Goal: Transaction & Acquisition: Download file/media

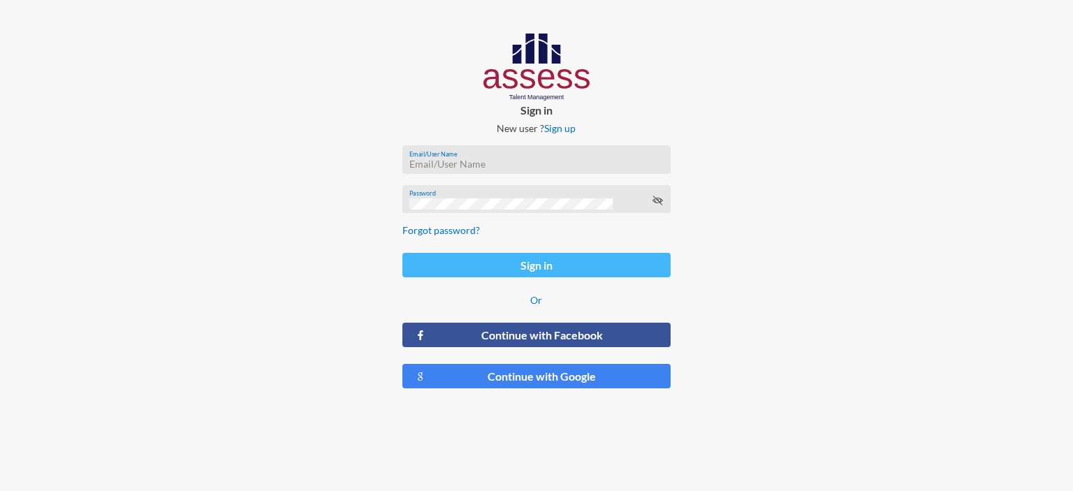
type input "[EMAIL_ADDRESS][DOMAIN_NAME]"
click at [484, 267] on button "Sign in" at bounding box center [537, 265] width 268 height 24
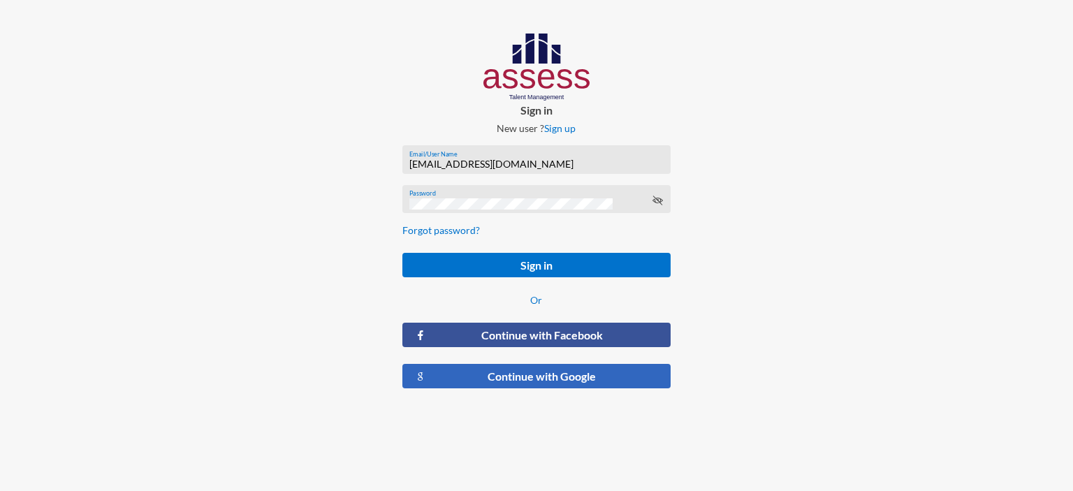
click at [505, 379] on button "Continue with Google" at bounding box center [537, 376] width 268 height 24
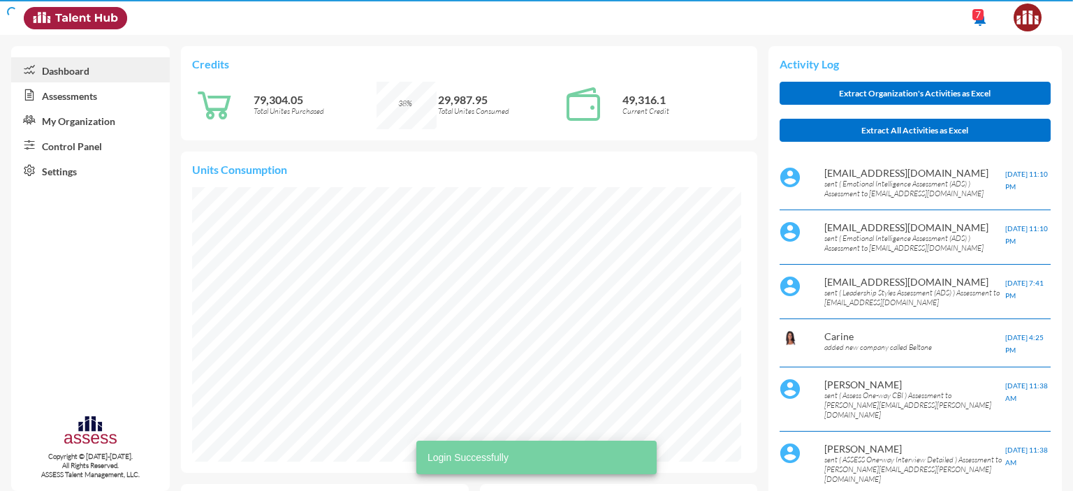
click at [66, 145] on link "Control Panel" at bounding box center [90, 145] width 159 height 25
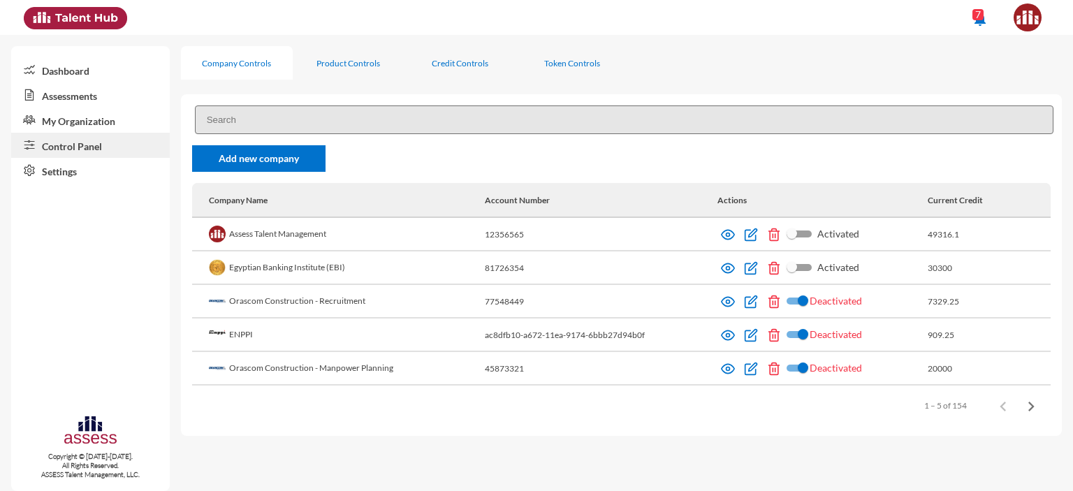
click at [252, 131] on input at bounding box center [624, 120] width 859 height 29
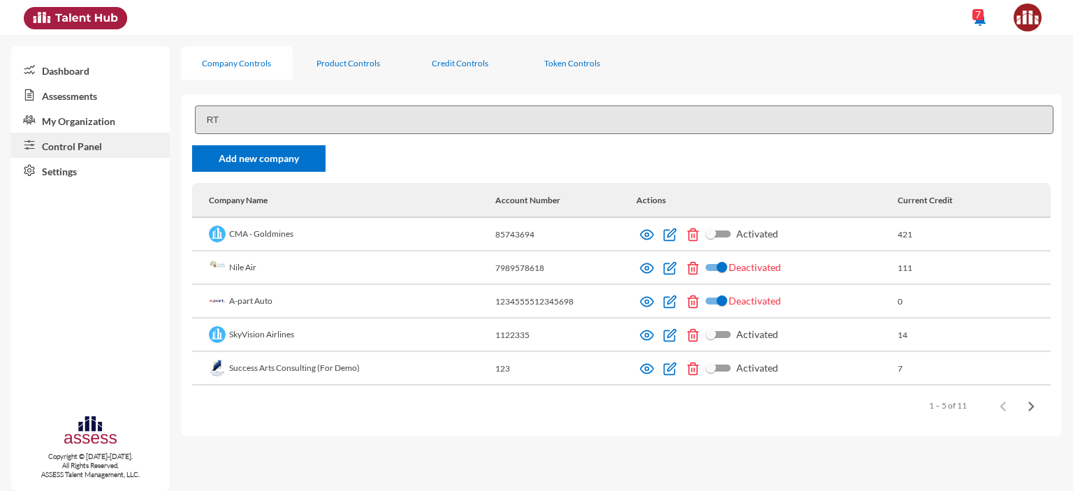
type input "R"
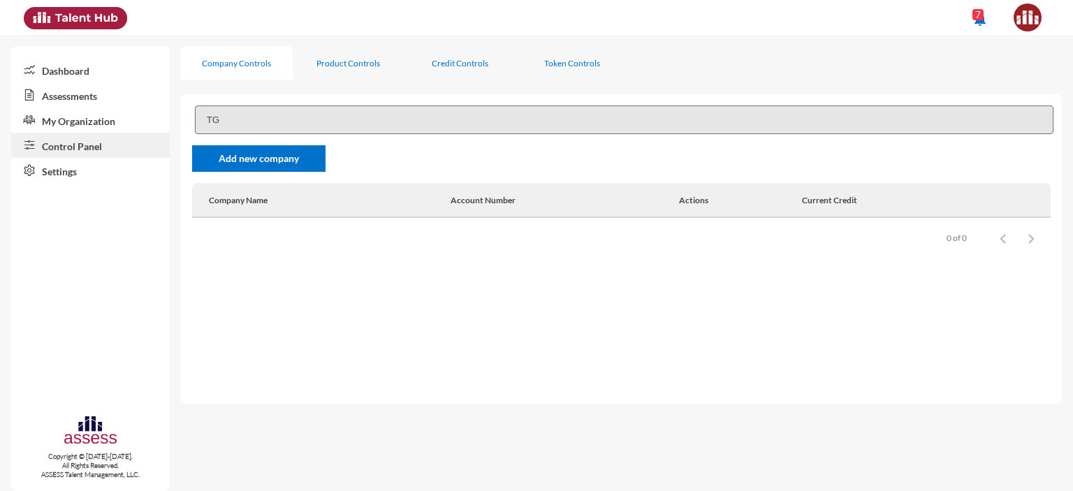
type input "T"
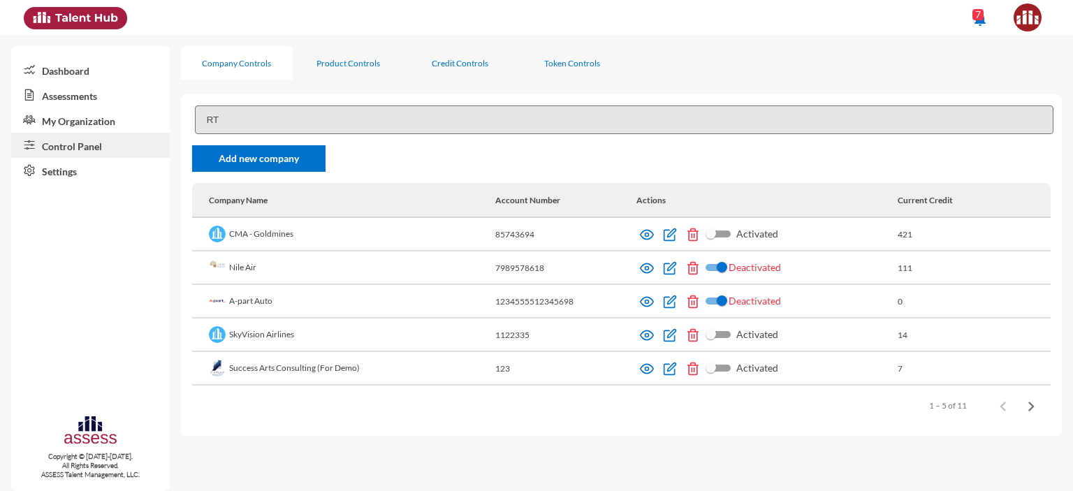
type input "RT"
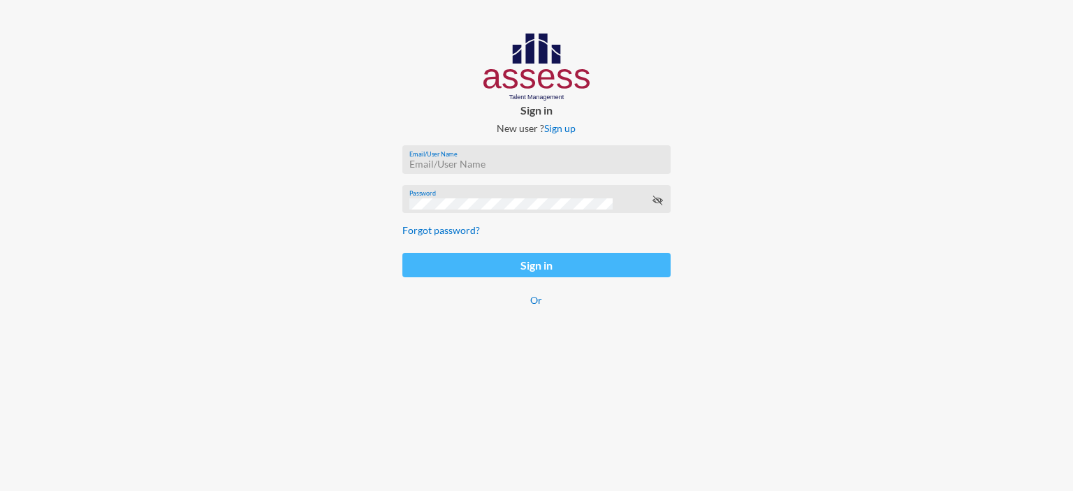
type input "afnan.aboelwafa@assesstm.com"
click at [453, 268] on button "Sign in" at bounding box center [537, 265] width 268 height 24
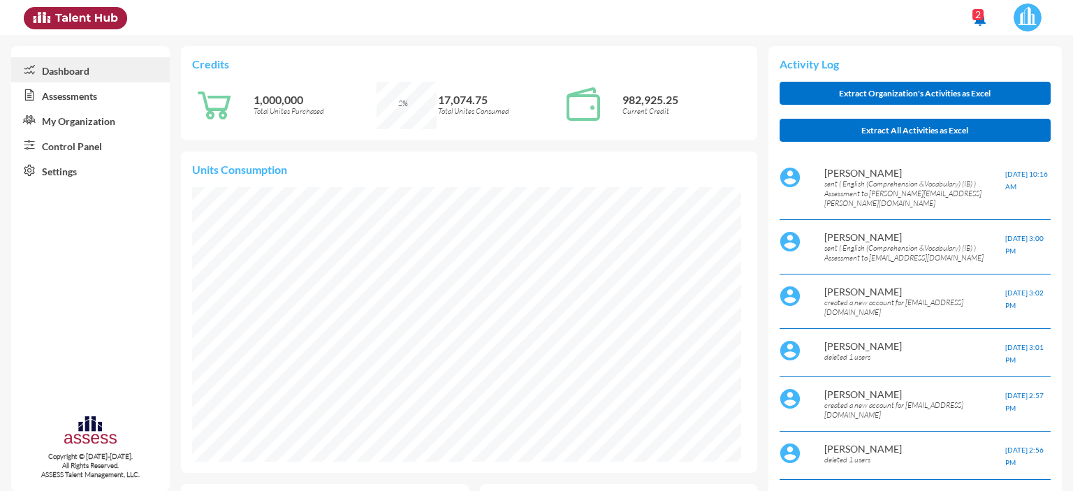
scroll to position [124, 263]
click at [73, 94] on link "Assessments" at bounding box center [90, 94] width 159 height 25
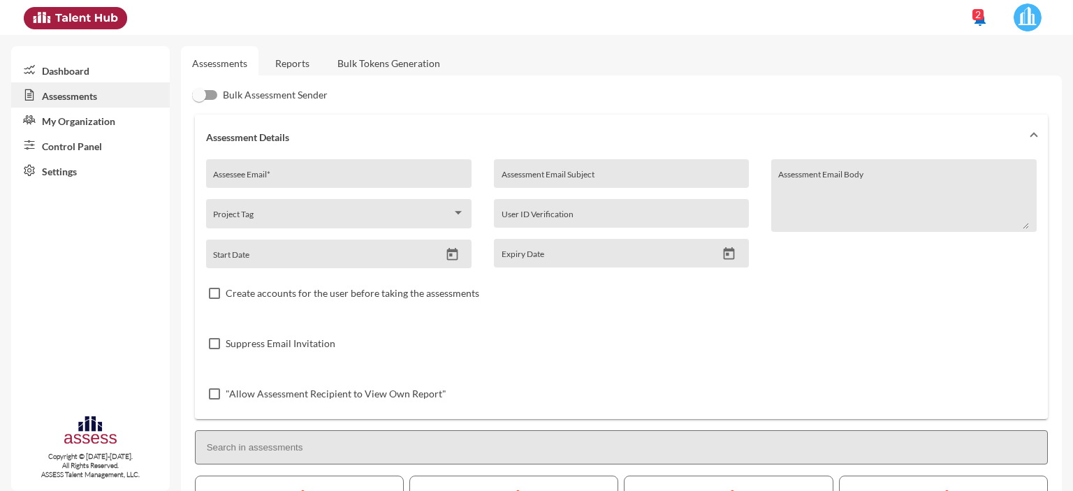
click at [78, 150] on link "Control Panel" at bounding box center [90, 145] width 159 height 25
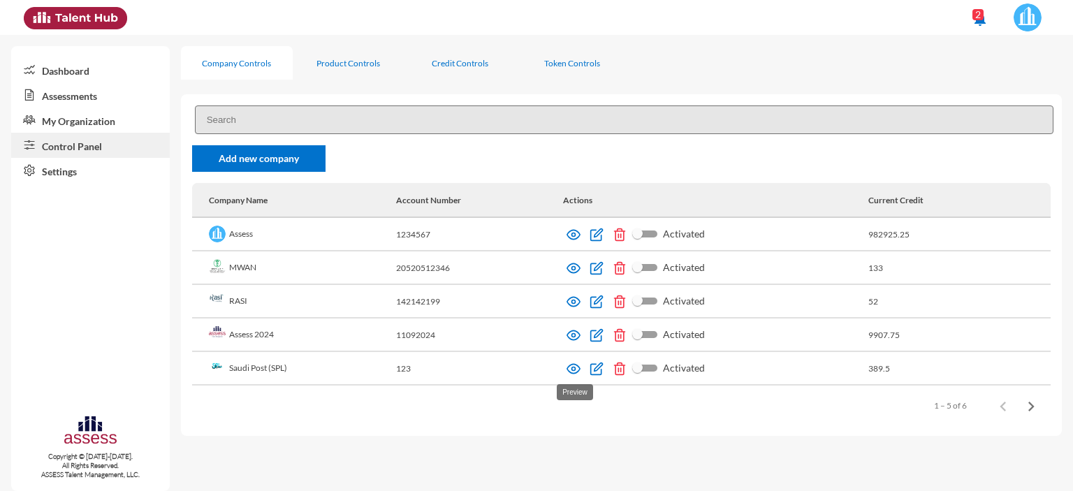
click at [574, 372] on img at bounding box center [574, 369] width 14 height 14
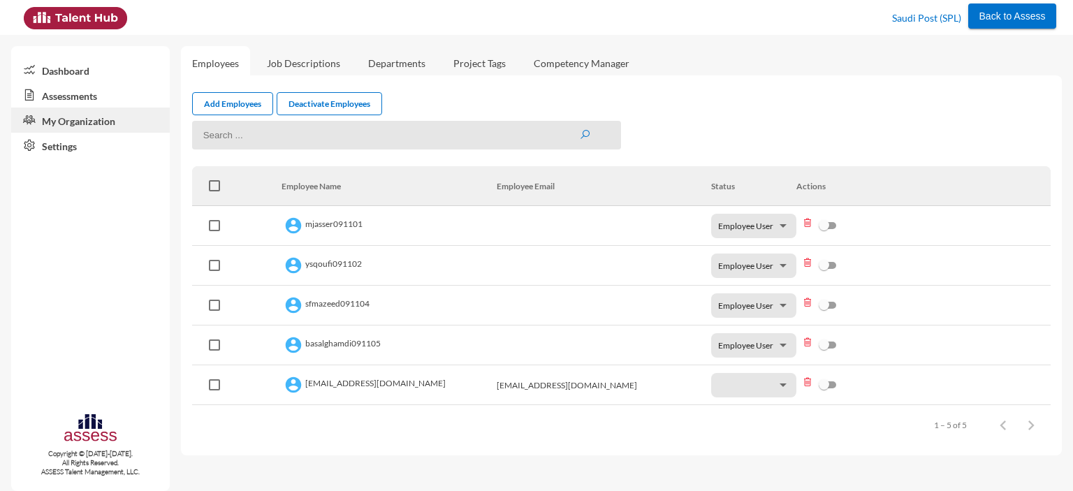
click at [56, 97] on link "Assessments" at bounding box center [90, 94] width 159 height 25
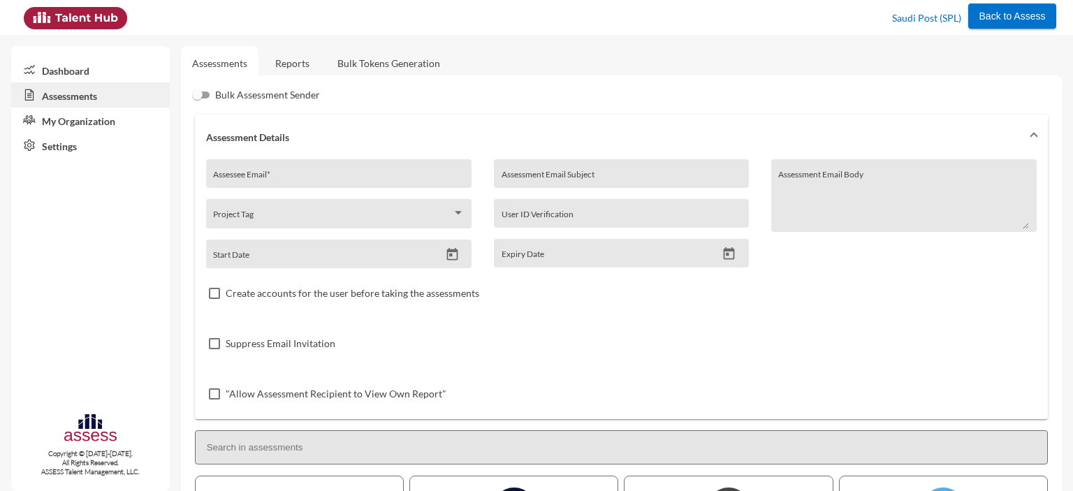
click at [294, 61] on link "Reports" at bounding box center [292, 63] width 57 height 34
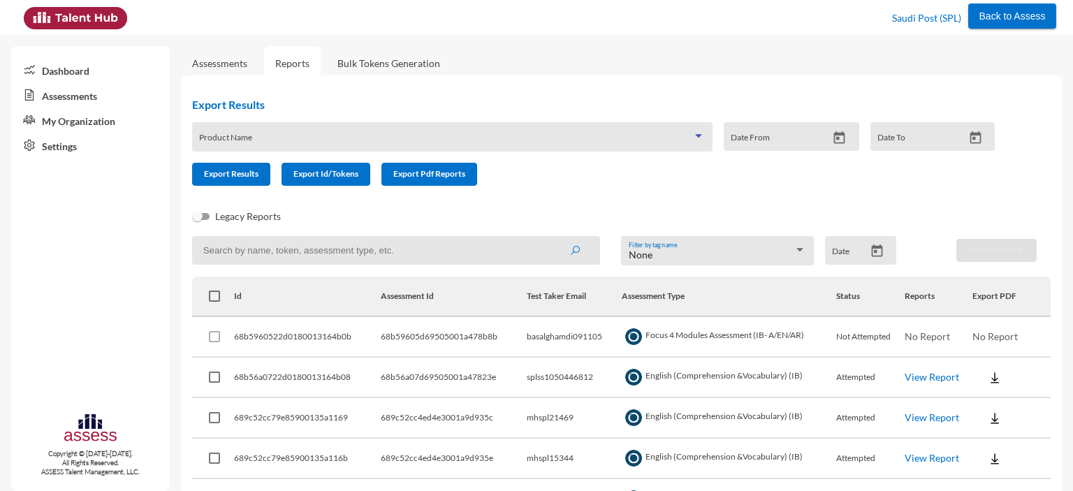
click at [327, 141] on span at bounding box center [445, 141] width 493 height 11
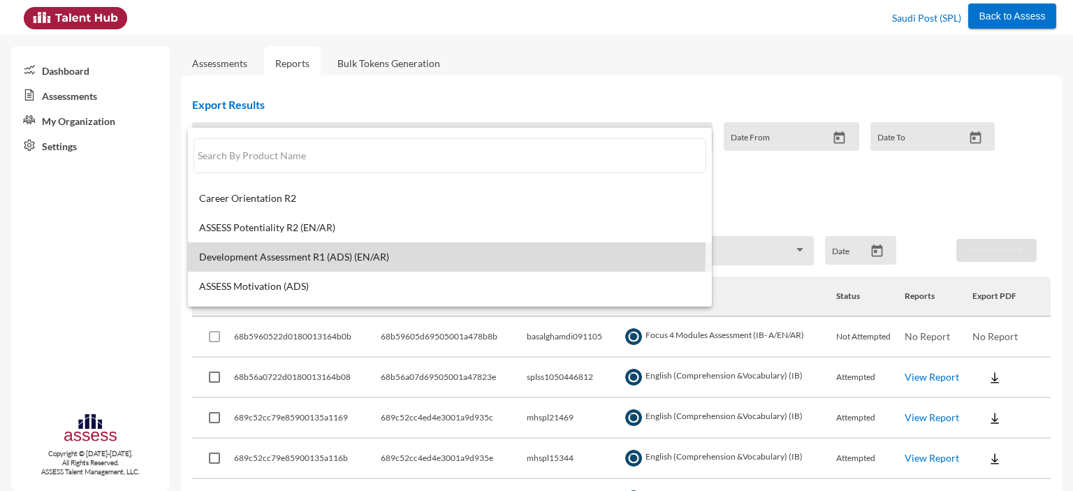
click at [305, 252] on span "Development Assessment R1 (ADS) (EN/AR)" at bounding box center [450, 257] width 502 height 11
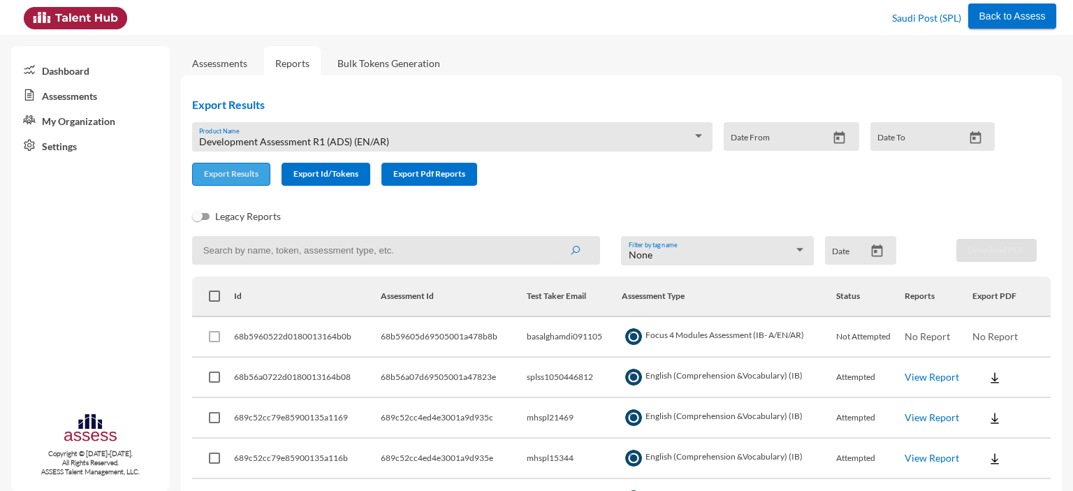
click at [233, 178] on span "Export Results" at bounding box center [231, 173] width 55 height 10
